Goal: Transaction & Acquisition: Purchase product/service

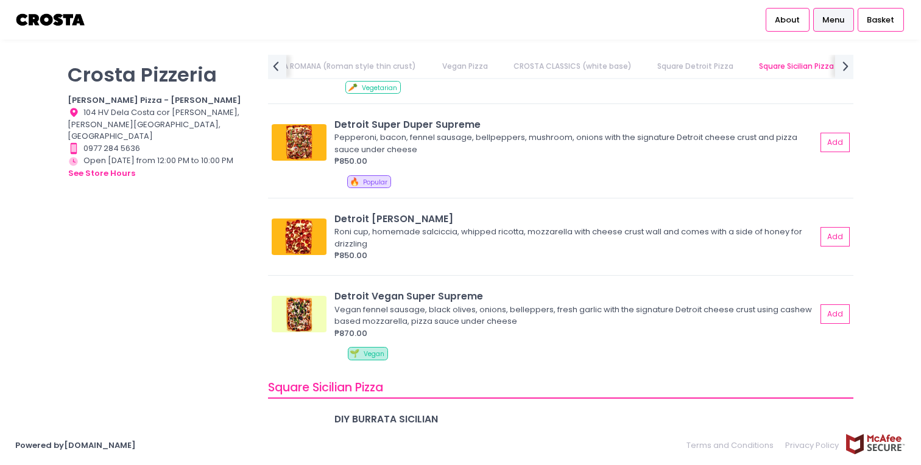
scroll to position [1583, 0]
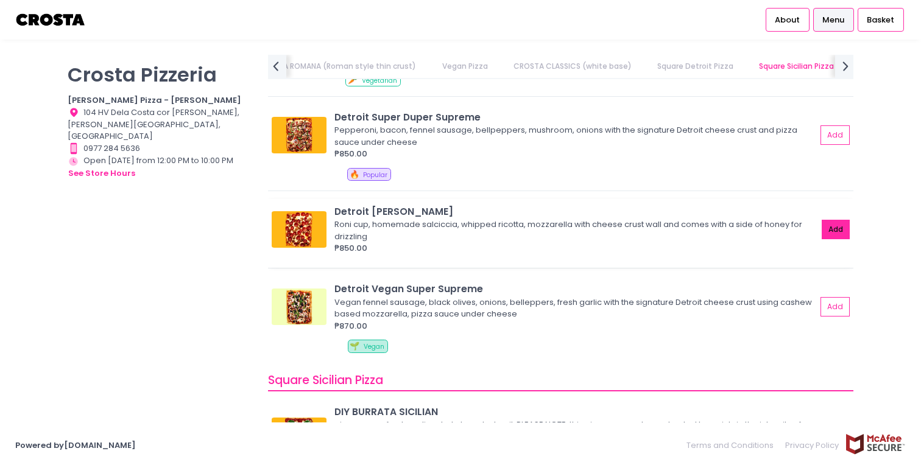
click at [834, 232] on button "Add" at bounding box center [835, 230] width 28 height 20
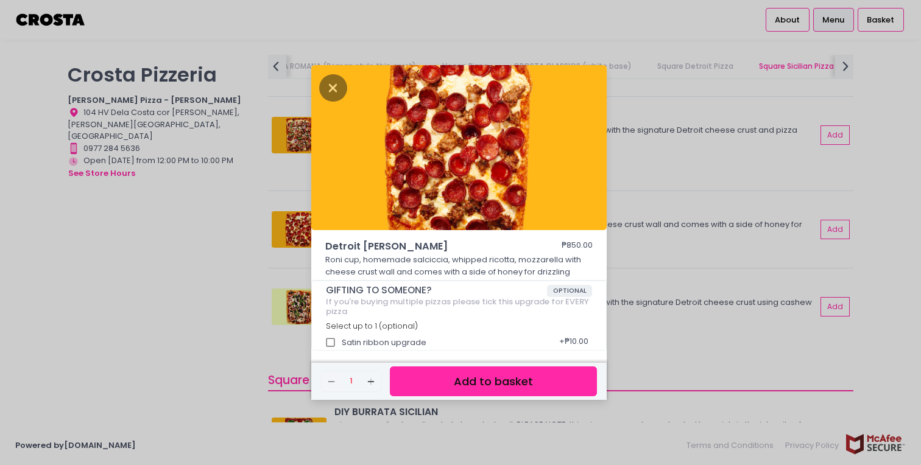
click at [213, 289] on div "Detroit [PERSON_NAME] ₱850.00 [PERSON_NAME] cup, homemade [PERSON_NAME], whippe…" at bounding box center [460, 232] width 921 height 465
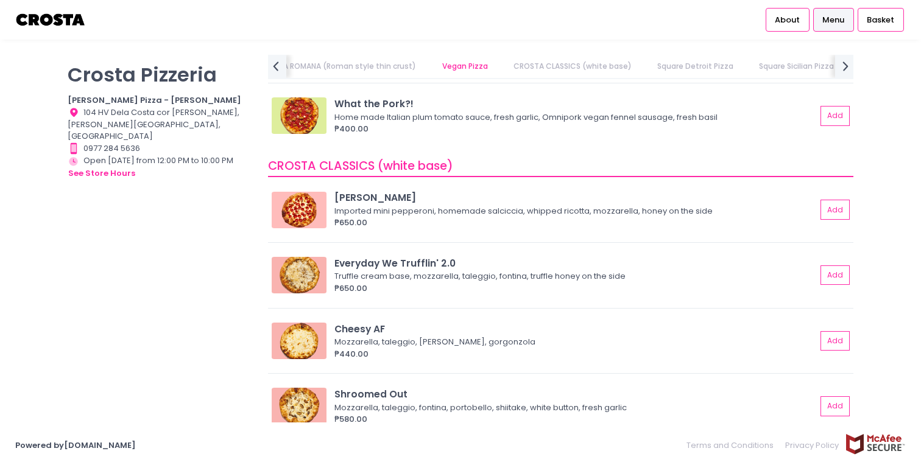
scroll to position [1128, 0]
click at [819, 201] on div "[PERSON_NAME] Imported mini pepperoni, homemade [PERSON_NAME], whipped ricotta,…" at bounding box center [577, 210] width 486 height 38
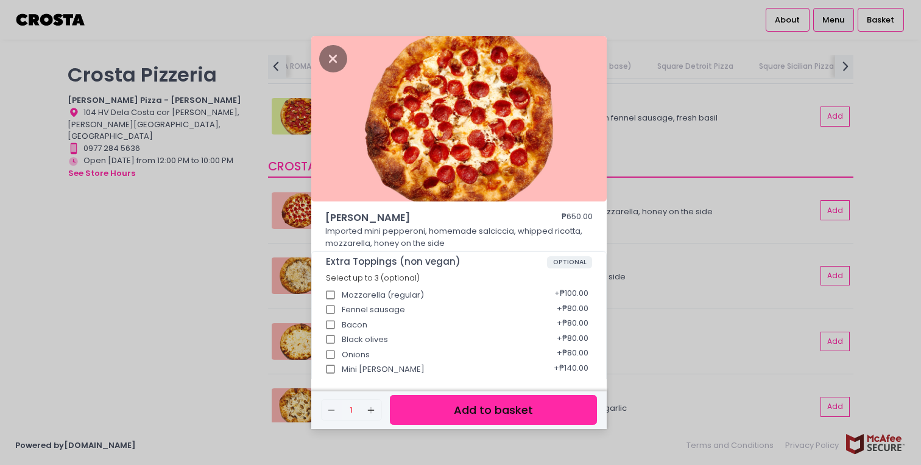
click at [674, 243] on div "[PERSON_NAME] ₱650.00 Imported mini pepperoni, homemade [PERSON_NAME], whipped …" at bounding box center [460, 232] width 921 height 465
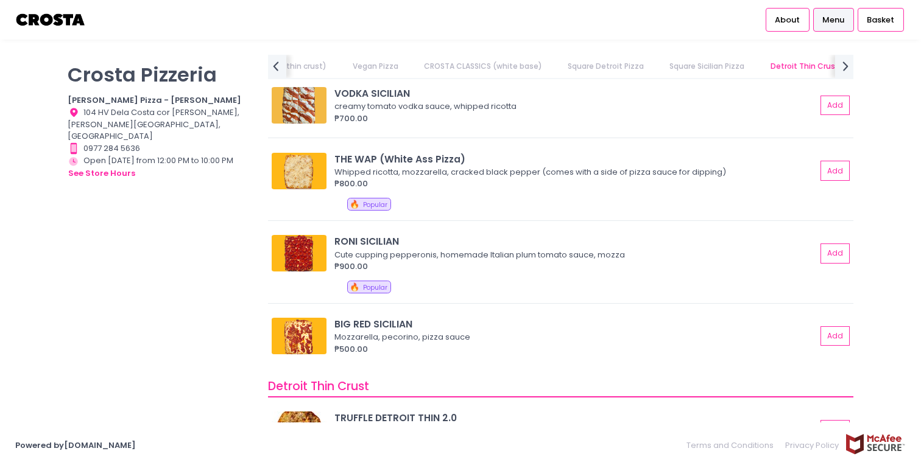
scroll to position [2018, 0]
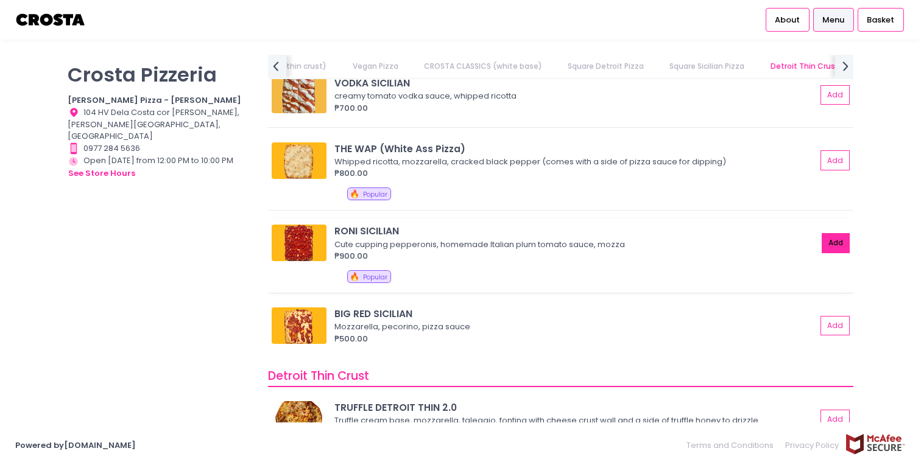
click at [839, 240] on button "Add" at bounding box center [835, 243] width 28 height 20
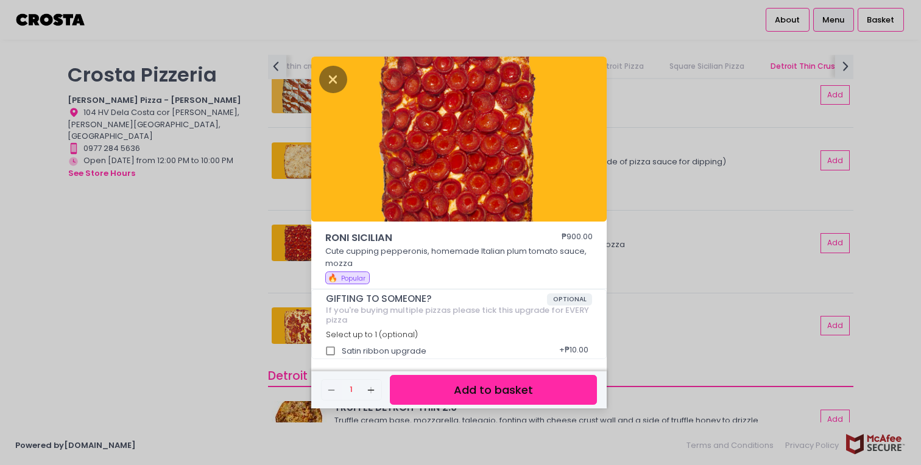
click at [424, 389] on button "Add to basket" at bounding box center [493, 390] width 207 height 30
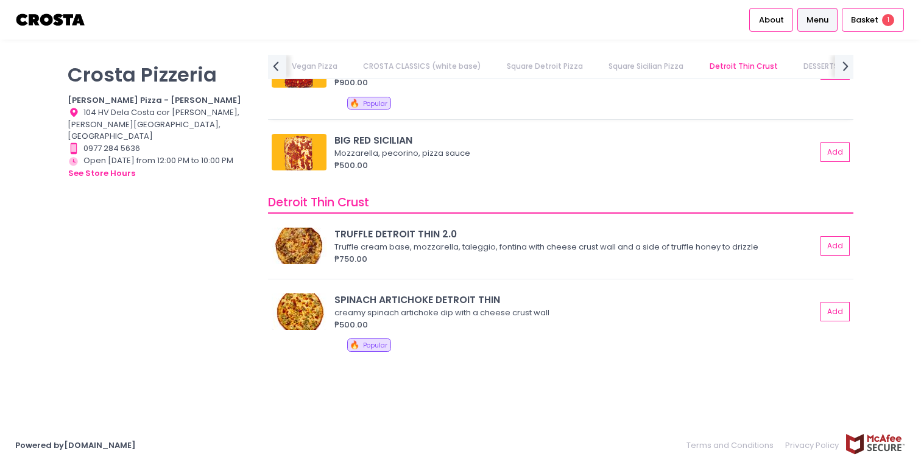
scroll to position [2203, 0]
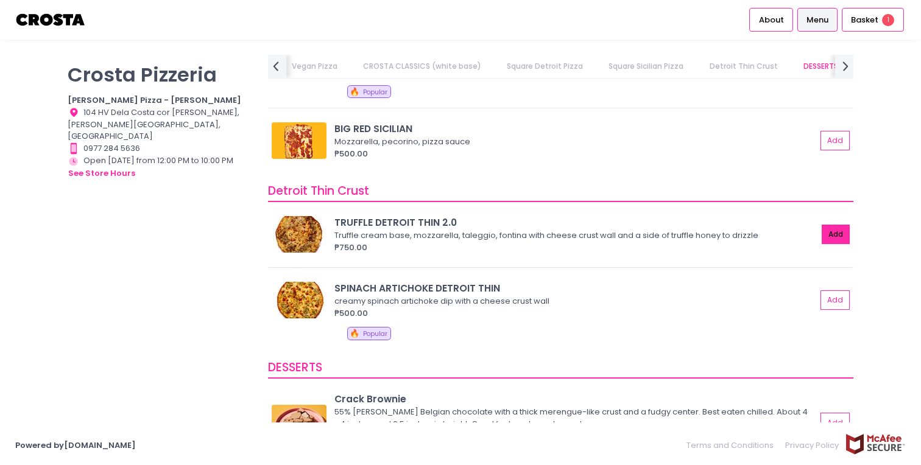
click at [833, 230] on button "Add" at bounding box center [835, 235] width 28 height 20
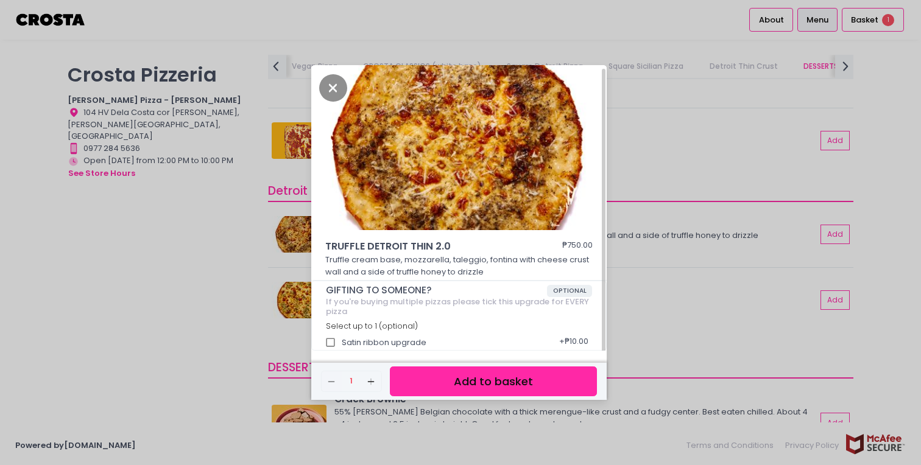
scroll to position [3, 0]
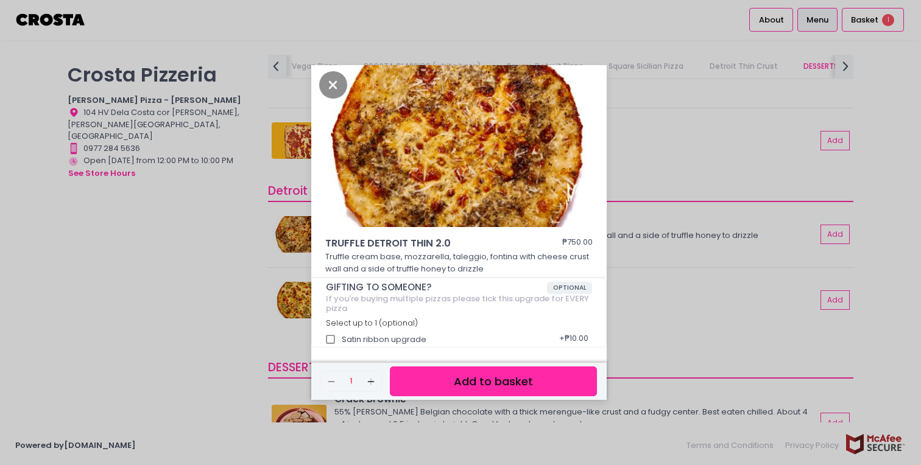
click at [426, 391] on button "Add to basket" at bounding box center [493, 382] width 207 height 30
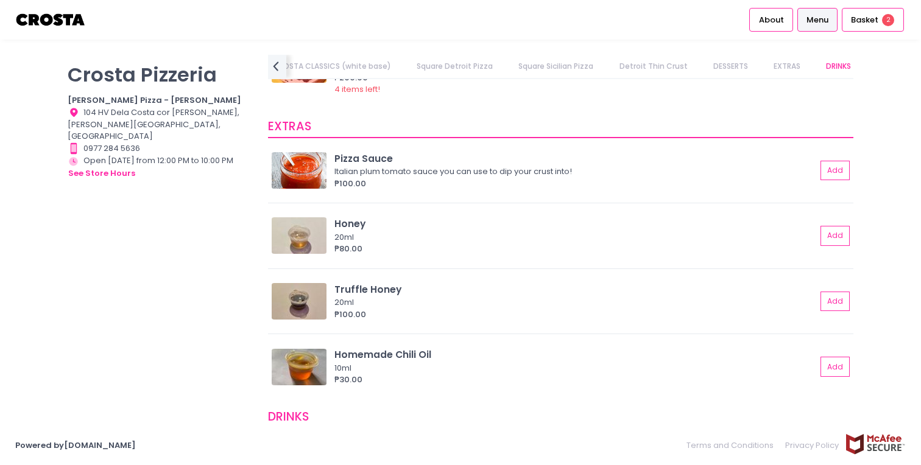
scroll to position [2581, 0]
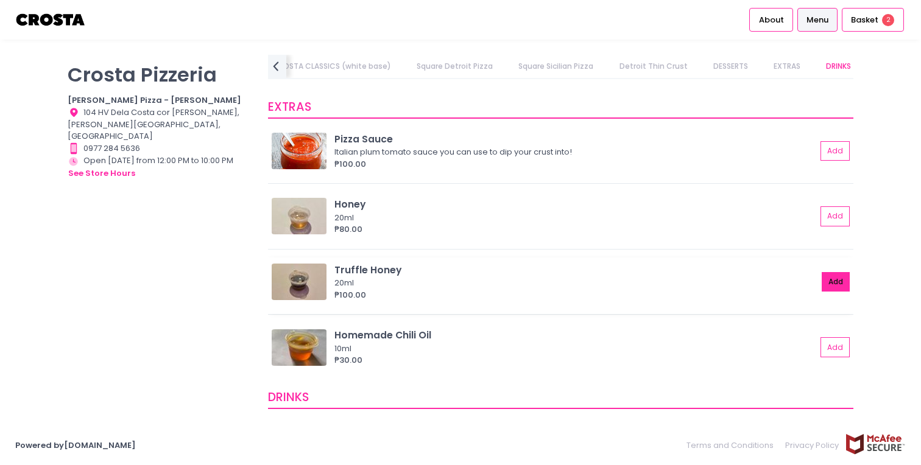
click at [835, 280] on button "Add" at bounding box center [835, 282] width 28 height 20
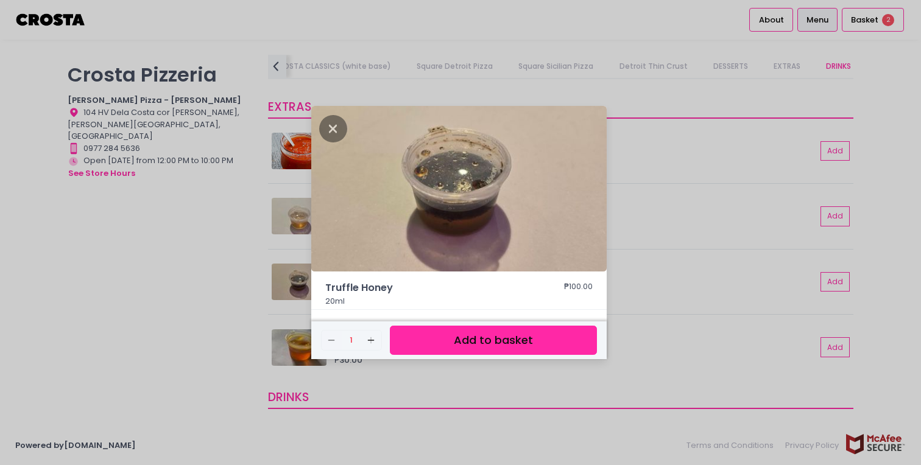
click at [558, 339] on button "Add to basket" at bounding box center [493, 341] width 207 height 30
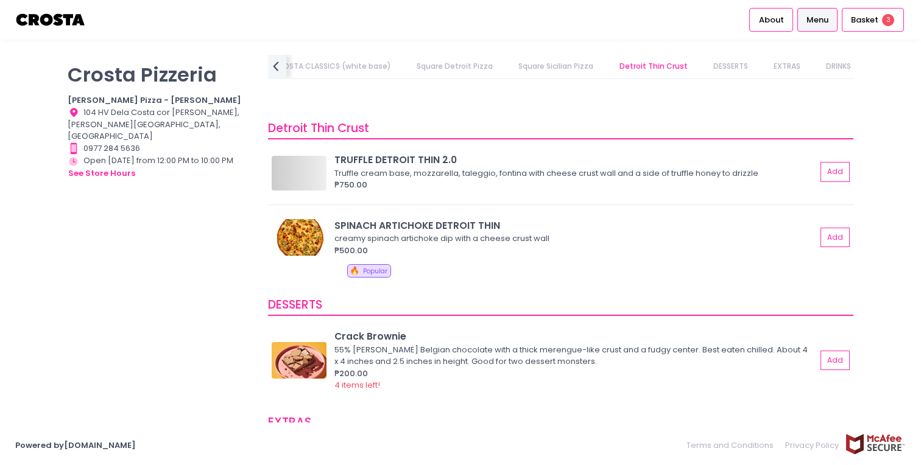
scroll to position [2258, 0]
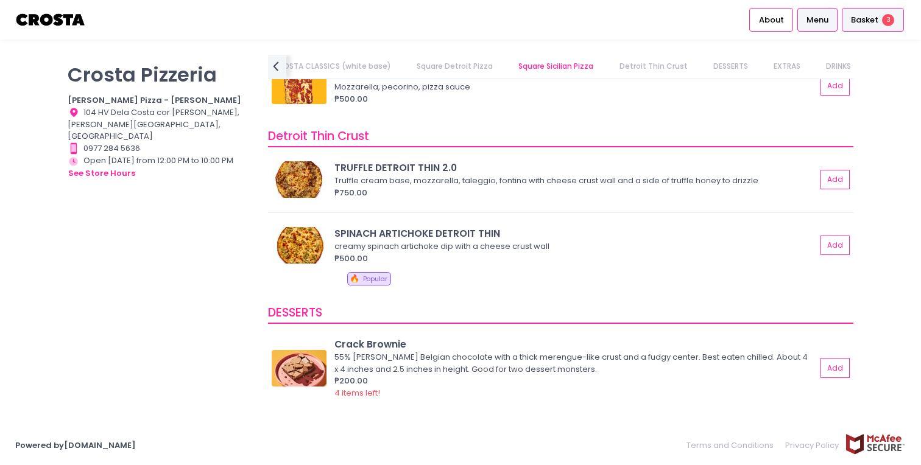
click at [874, 16] on span "Basket" at bounding box center [864, 20] width 27 height 12
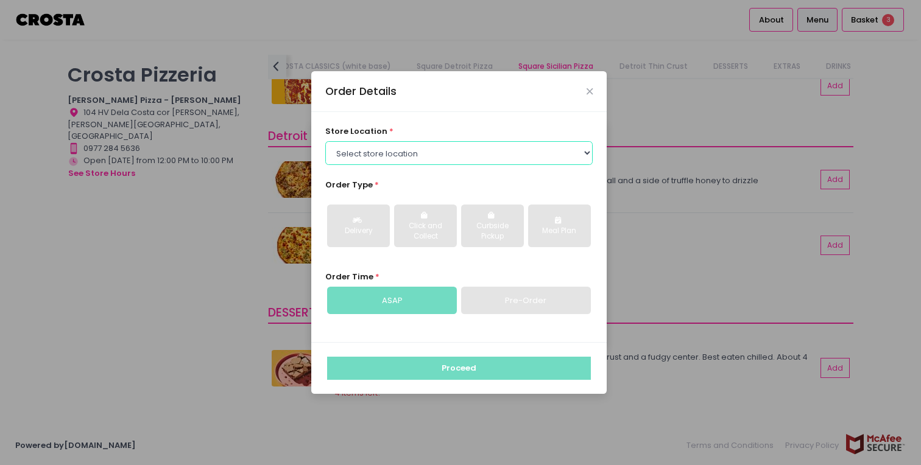
click at [517, 156] on select "Select store location [PERSON_NAME] Pizza - [PERSON_NAME] Pizza - [GEOGRAPHIC_D…" at bounding box center [459, 152] width 268 height 23
select select "5fabb2e53664a8677beaeb89"
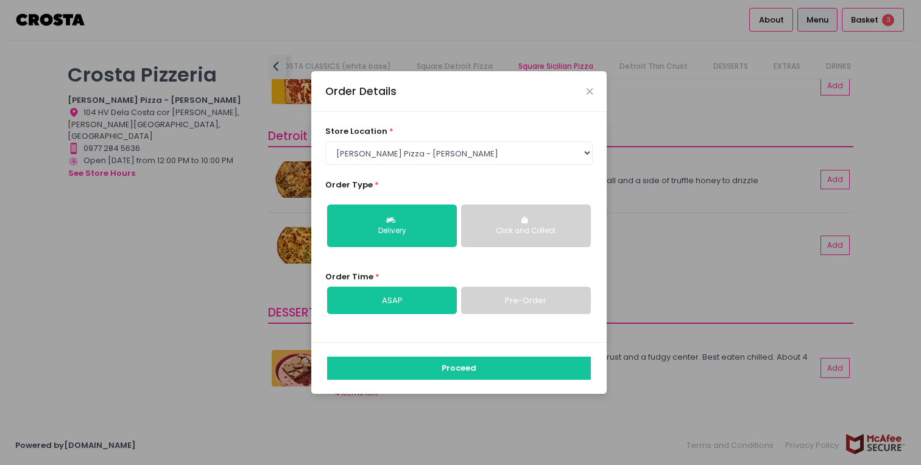
click at [524, 230] on div "Click and Collect" at bounding box center [525, 231] width 113 height 11
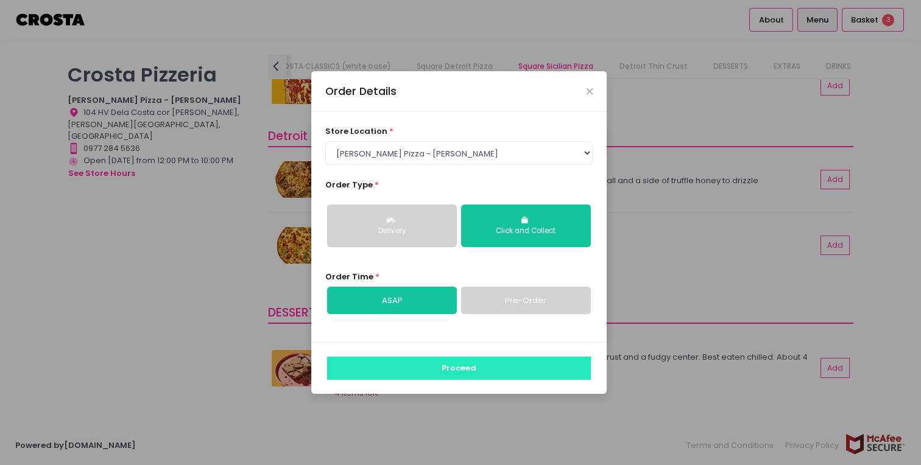
click at [455, 369] on button "Proceed" at bounding box center [459, 368] width 264 height 23
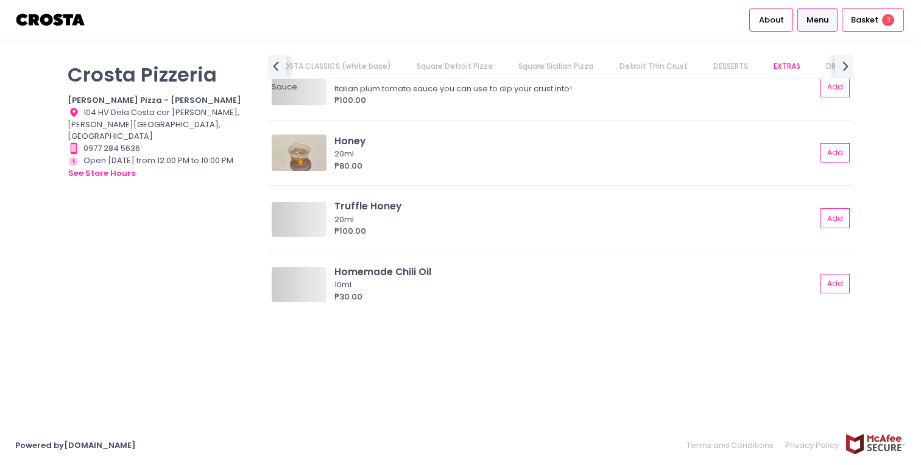
scroll to position [3082, 0]
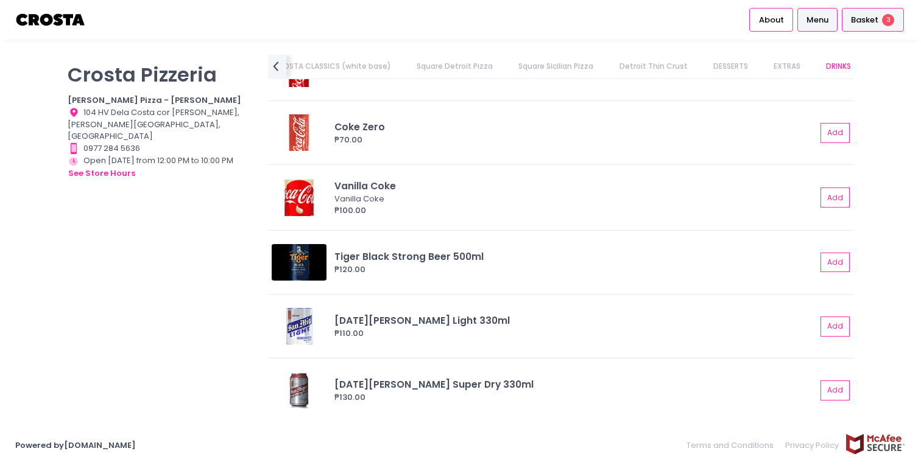
click at [874, 16] on span "Basket" at bounding box center [864, 20] width 27 height 12
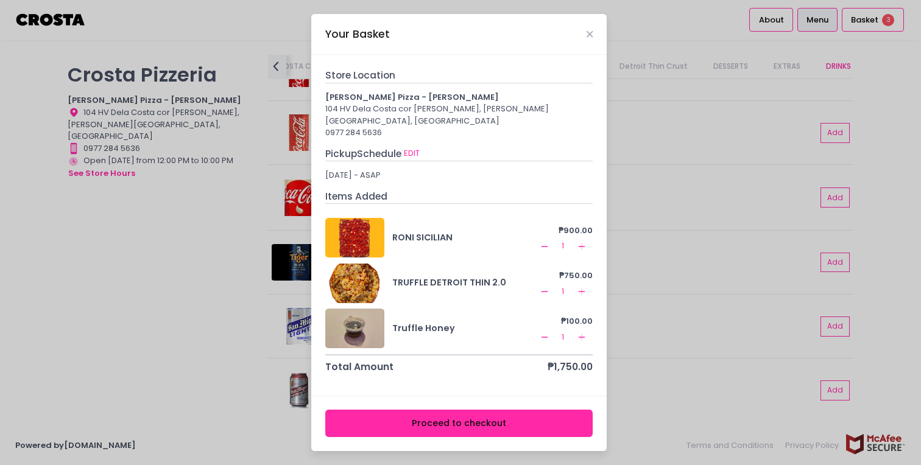
click at [425, 415] on button "Proceed to checkout" at bounding box center [459, 423] width 268 height 27
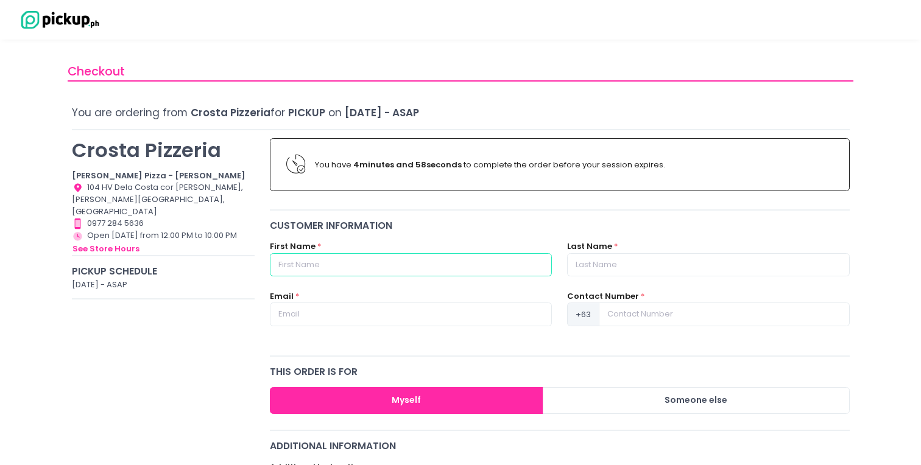
click at [294, 264] on input "text" at bounding box center [411, 264] width 282 height 23
type input "[PERSON_NAME]"
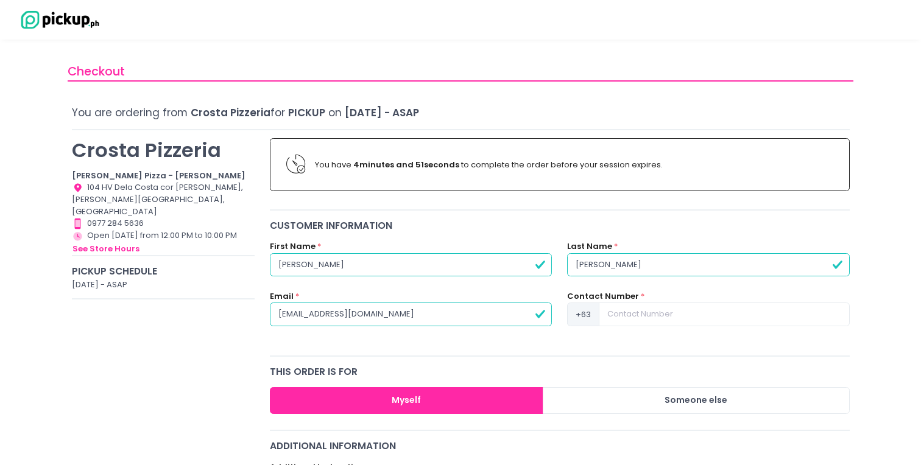
type input "[EMAIL_ADDRESS][DOMAIN_NAME]"
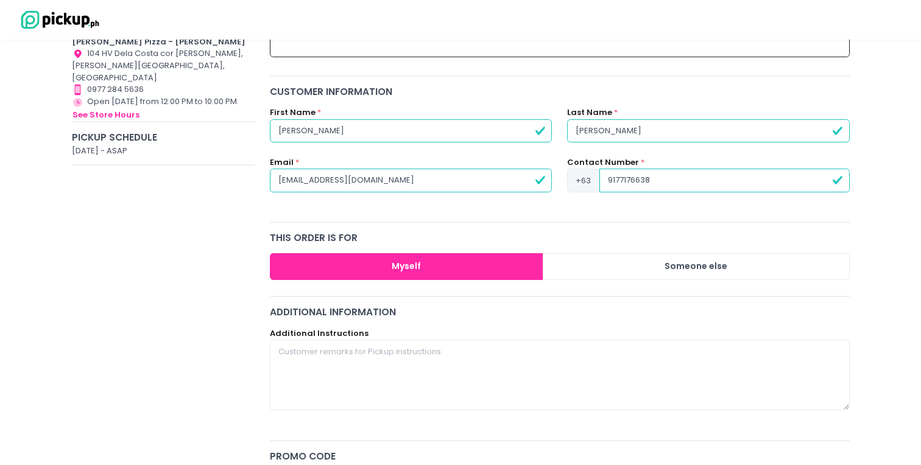
scroll to position [138, 0]
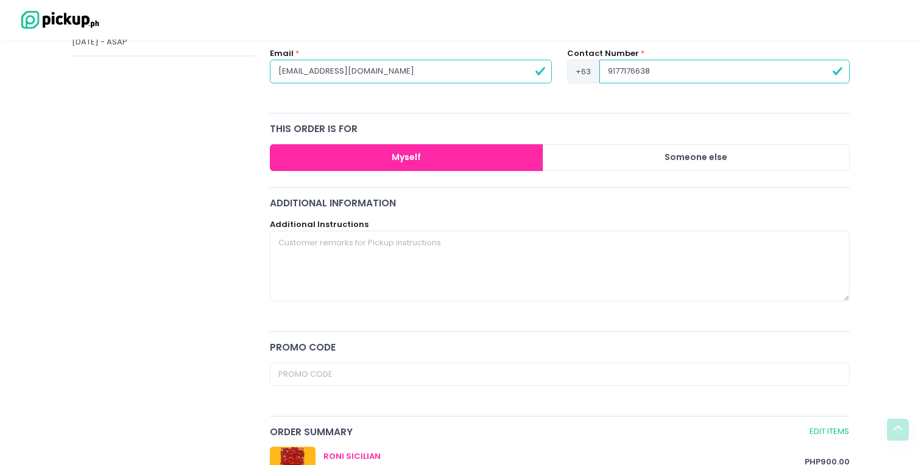
type input "9177176638"
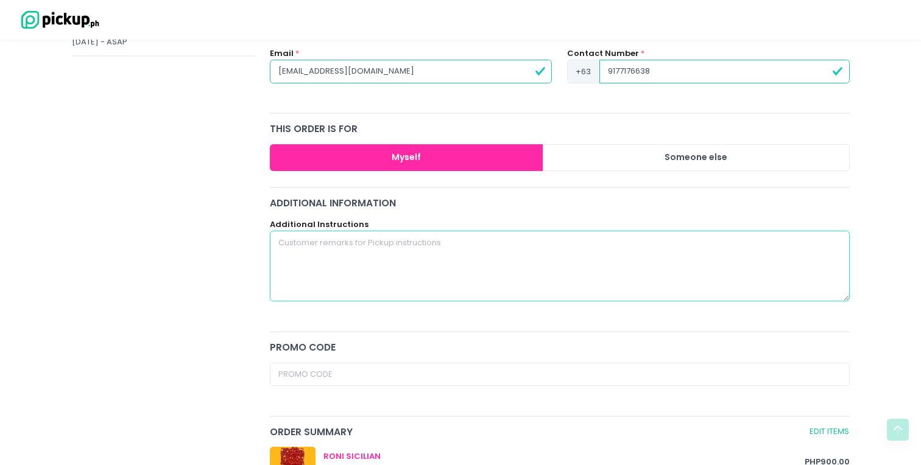
click at [306, 253] on textarea at bounding box center [560, 266] width 580 height 71
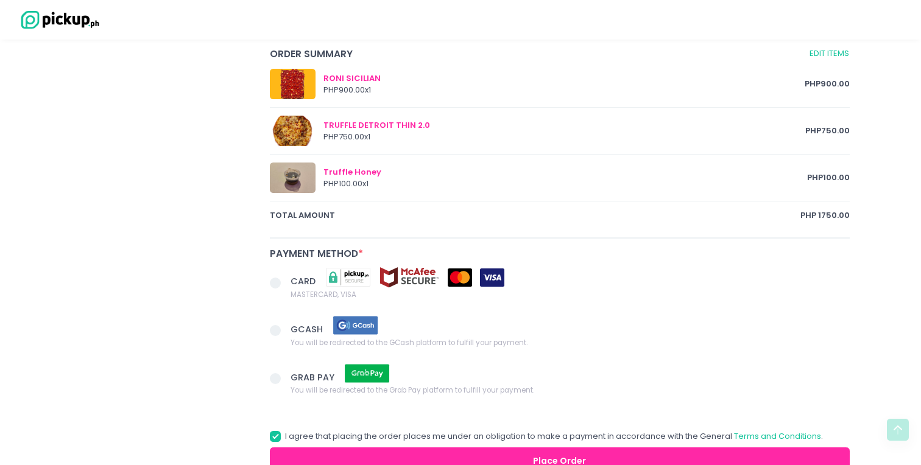
scroll to position [623, 0]
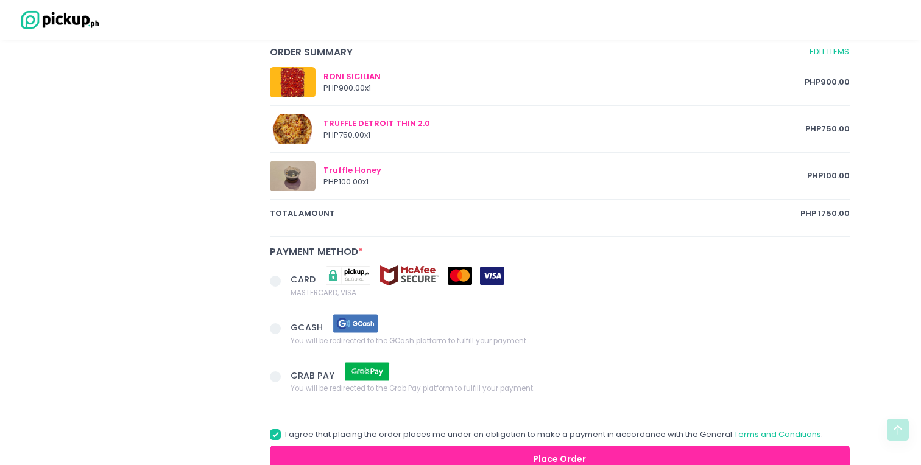
click at [273, 286] on span at bounding box center [275, 281] width 11 height 11
click at [285, 283] on input "CARD MASTERCARD, VISA" at bounding box center [289, 279] width 8 height 8
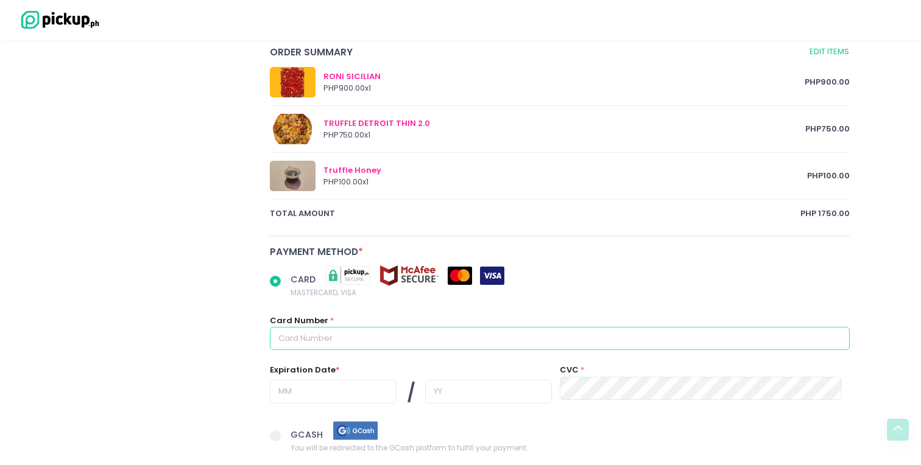
click at [310, 340] on input "text" at bounding box center [560, 338] width 580 height 23
radio input "true"
type input "5"
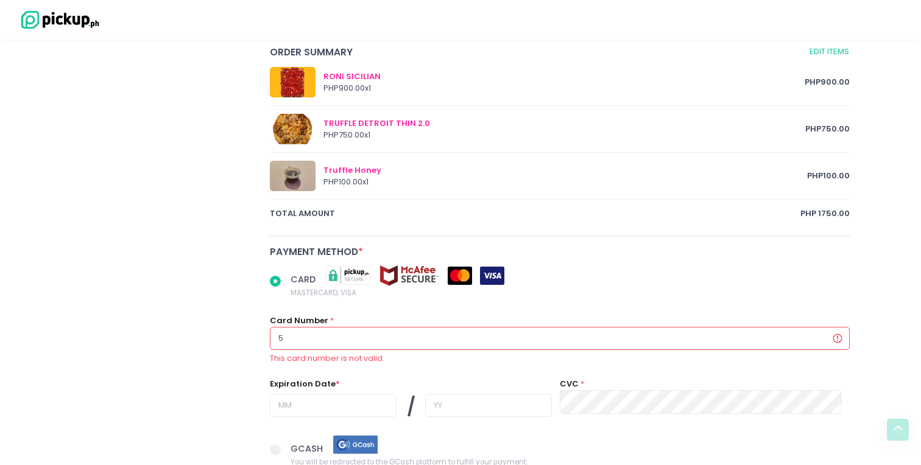
radio input "true"
type input "52"
radio input "true"
type input "529"
radio input "true"
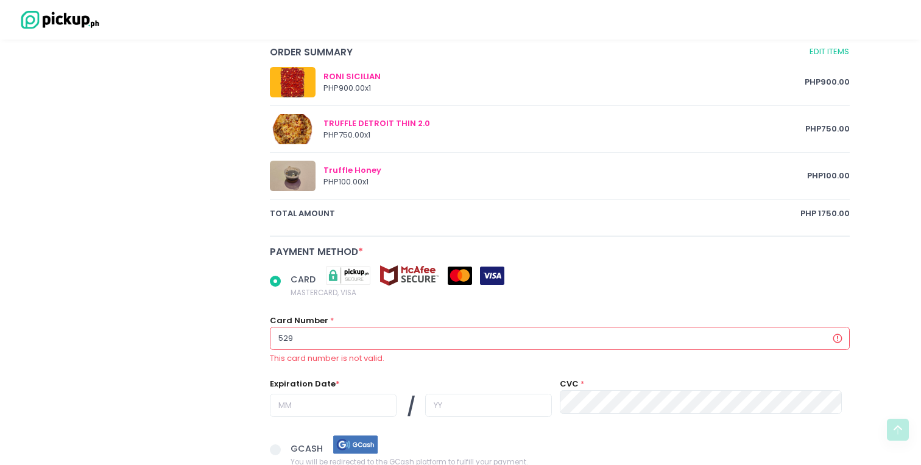
type input "5292"
radio input "true"
type input "52924"
radio input "true"
type input "529247"
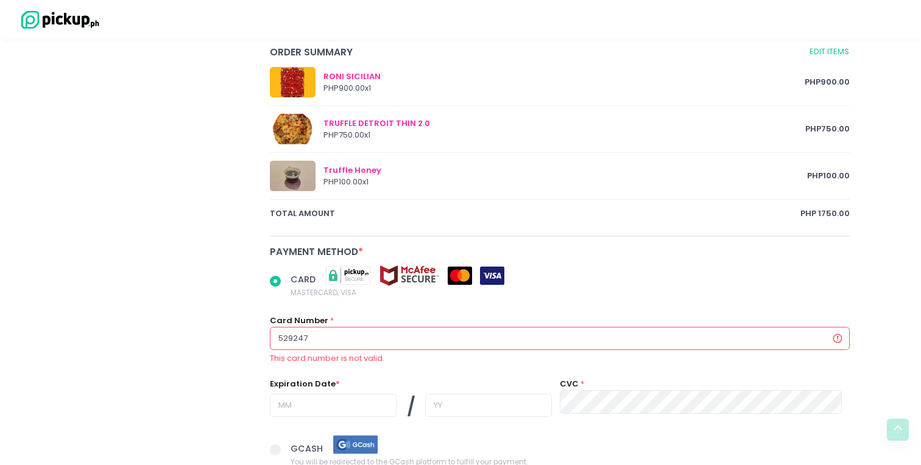
radio input "true"
type input "5292471"
radio input "true"
type input "52924715"
radio input "true"
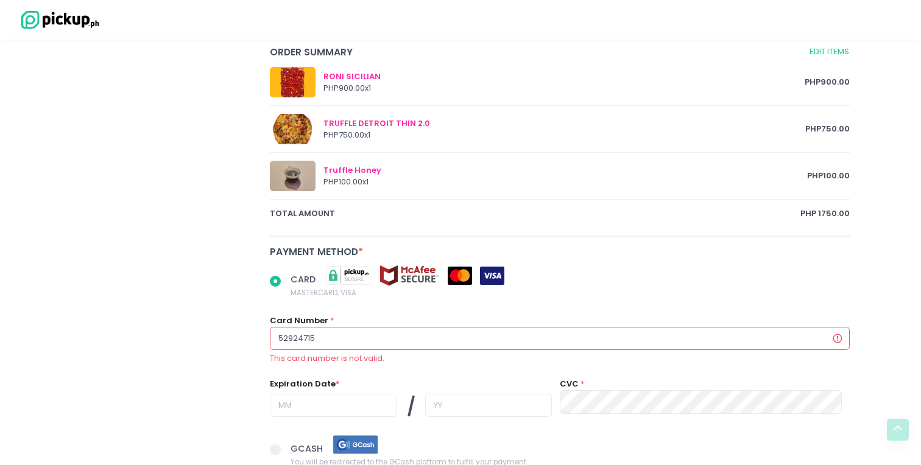
type input "529247150"
radio input "true"
type input "5292471502"
radio input "true"
type input "52924715024"
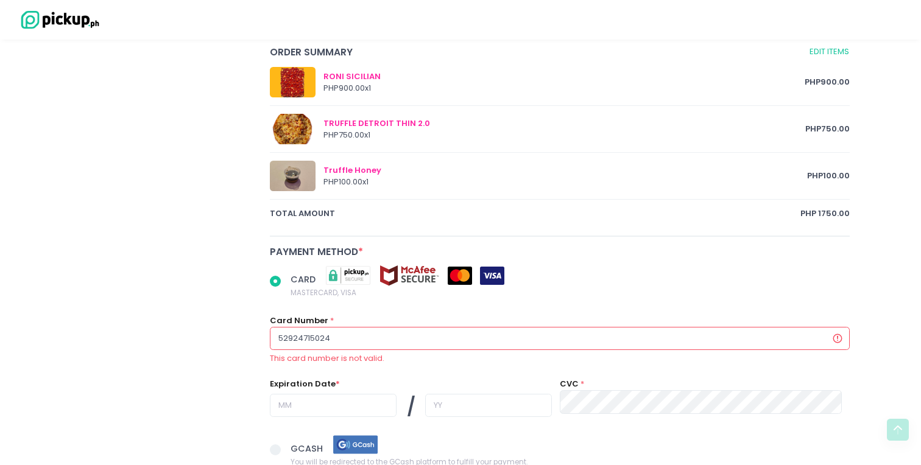
radio input "true"
type input "529247150247"
radio input "true"
type input "5292471502472"
radio input "true"
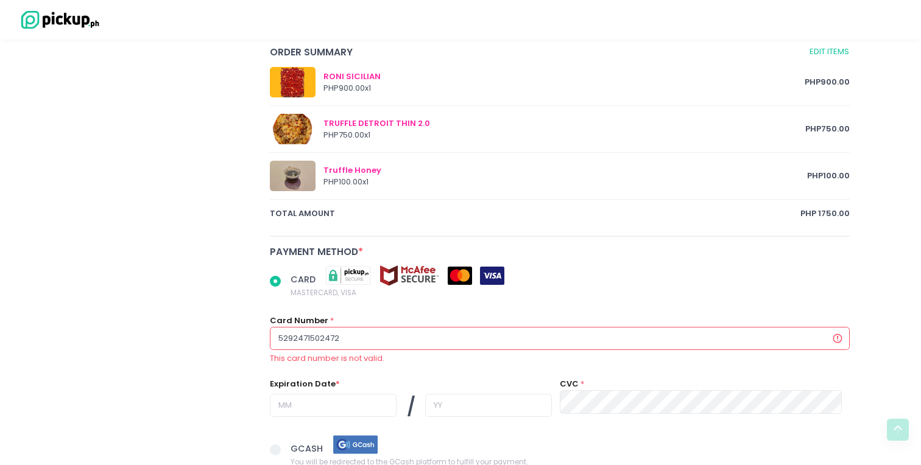
type input "52924715024726"
radio input "true"
type input "529247150247269"
radio input "true"
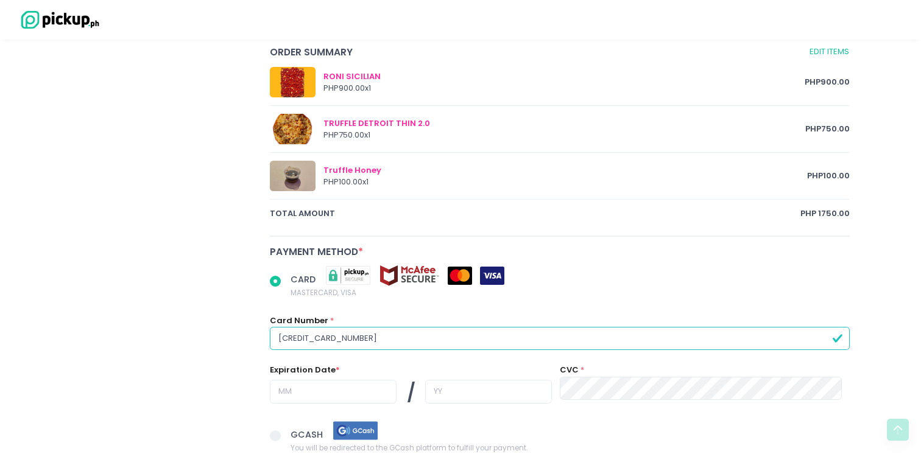
type input "[CREDIT_CARD_NUMBER]"
click at [305, 398] on input "text" at bounding box center [333, 391] width 127 height 23
radio input "true"
type input "0"
radio input "true"
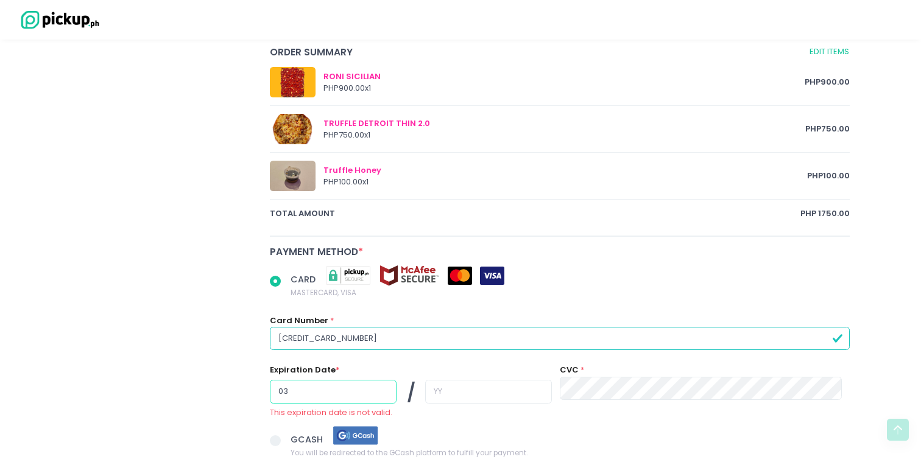
type input "03"
radio input "true"
type input "2"
radio input "true"
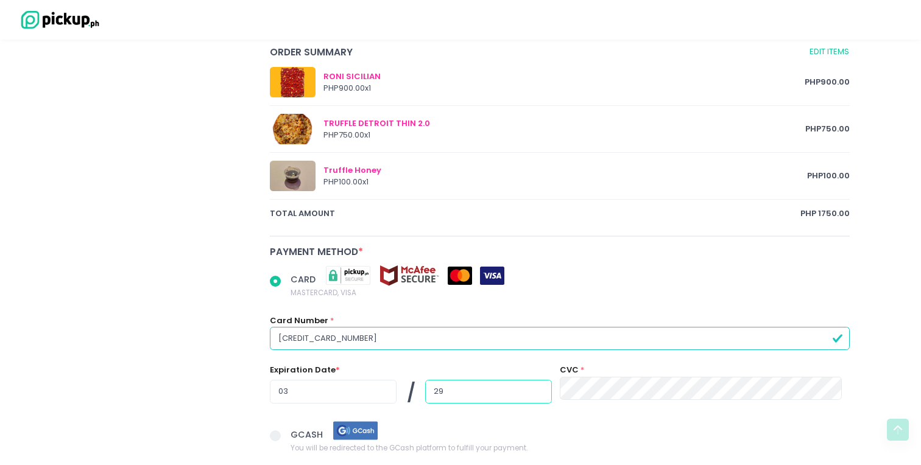
type input "29"
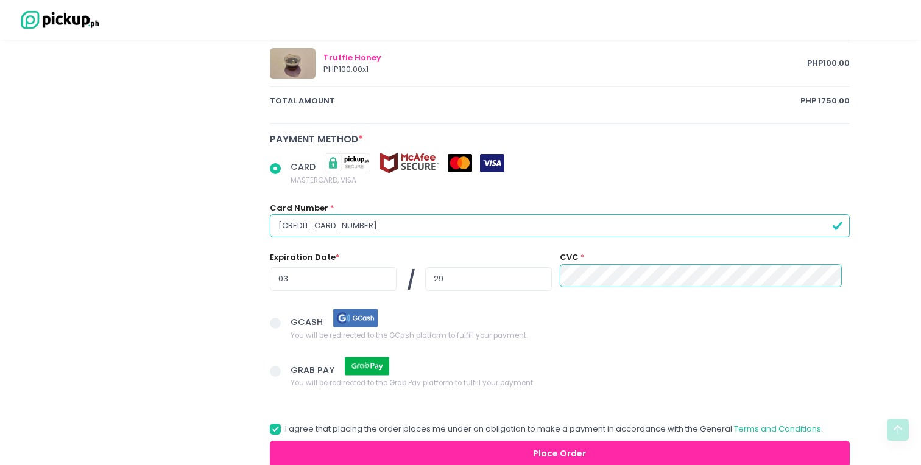
scroll to position [809, 0]
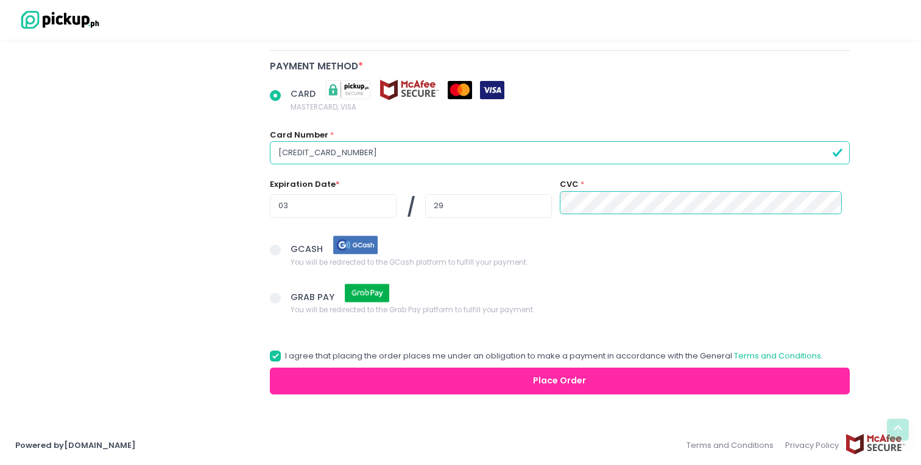
click at [346, 385] on button "Place Order" at bounding box center [560, 381] width 580 height 27
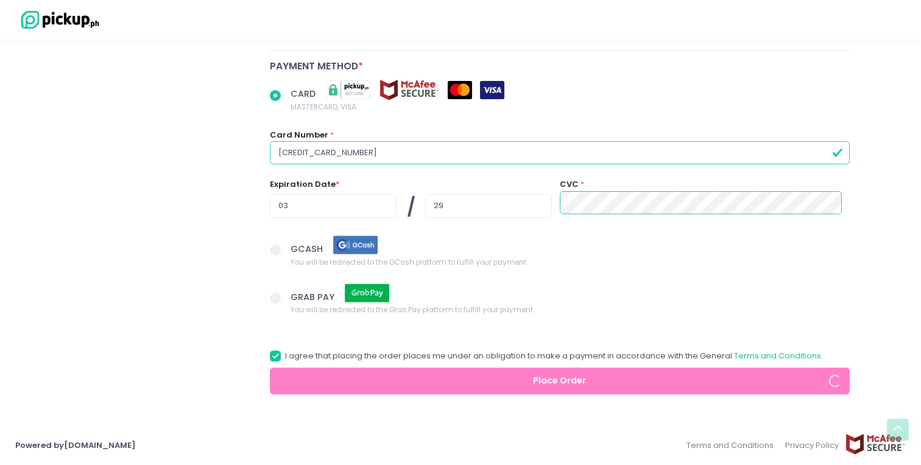
radio input "true"
